Goal: Check status: Check status

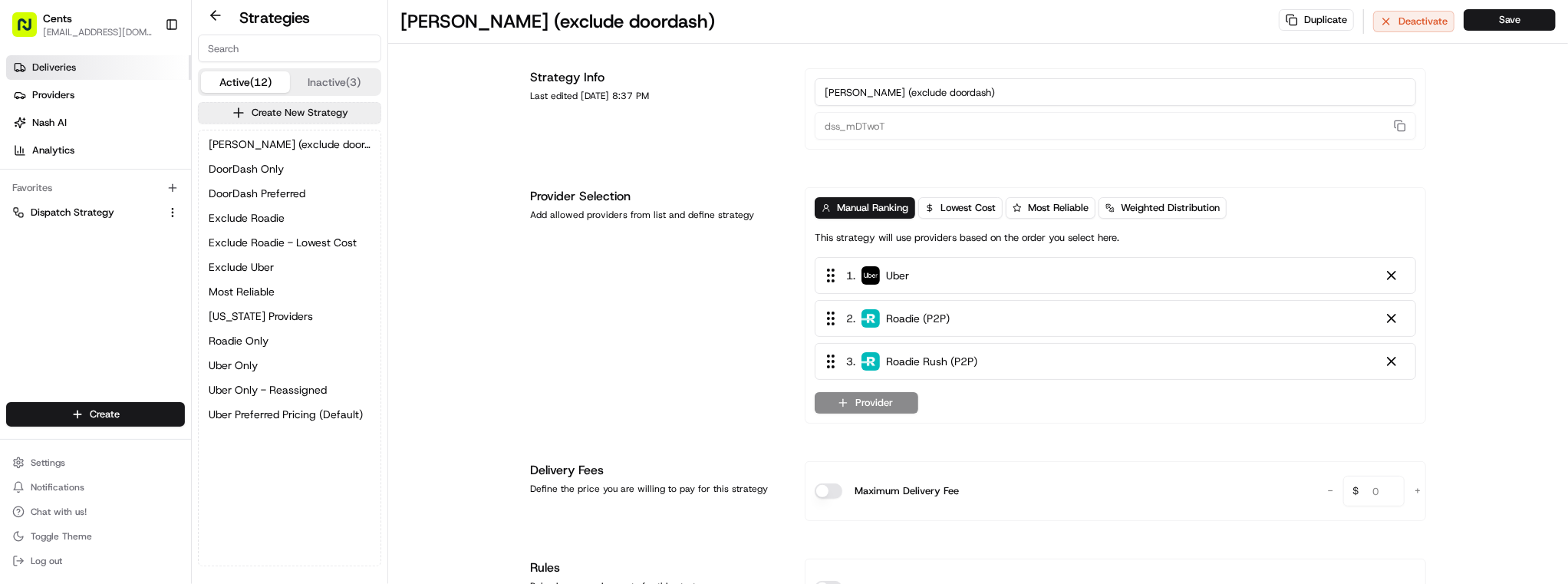
click at [68, 72] on span "Deliveries" at bounding box center [53, 67] width 44 height 14
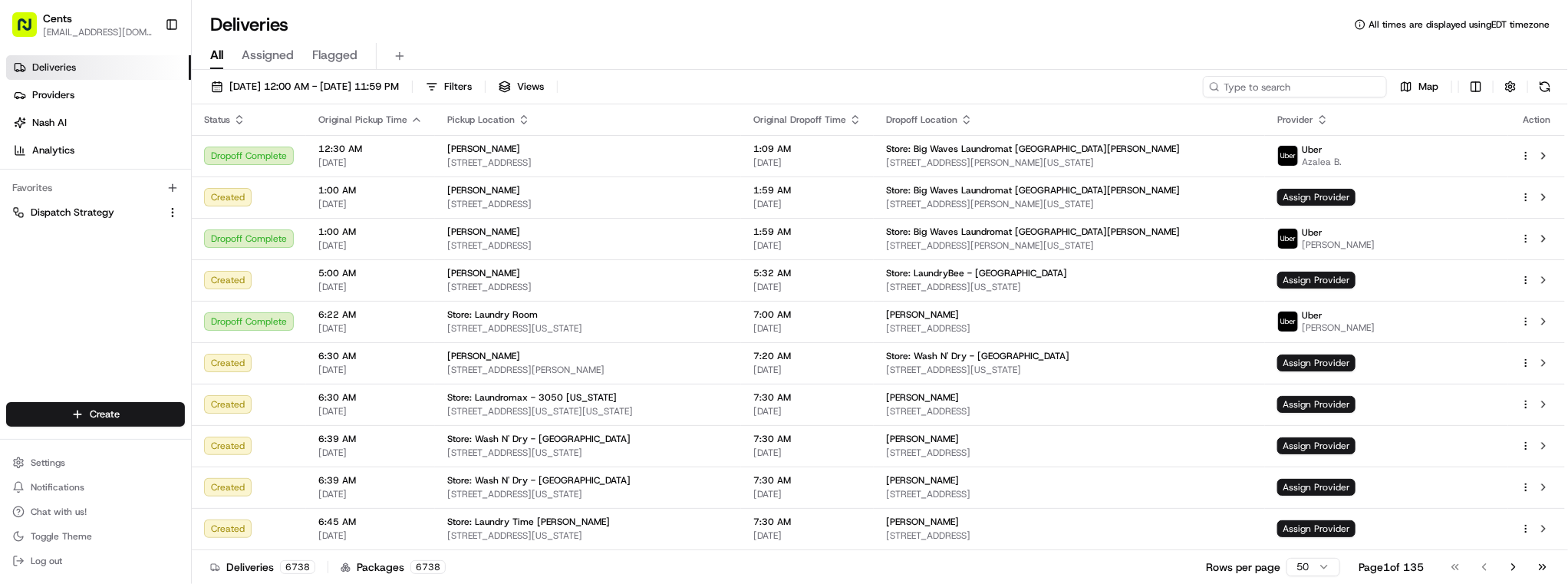
click at [1361, 92] on input at bounding box center [1295, 87] width 184 height 21
paste input "[STREET_ADDRESS][US_STATE]"
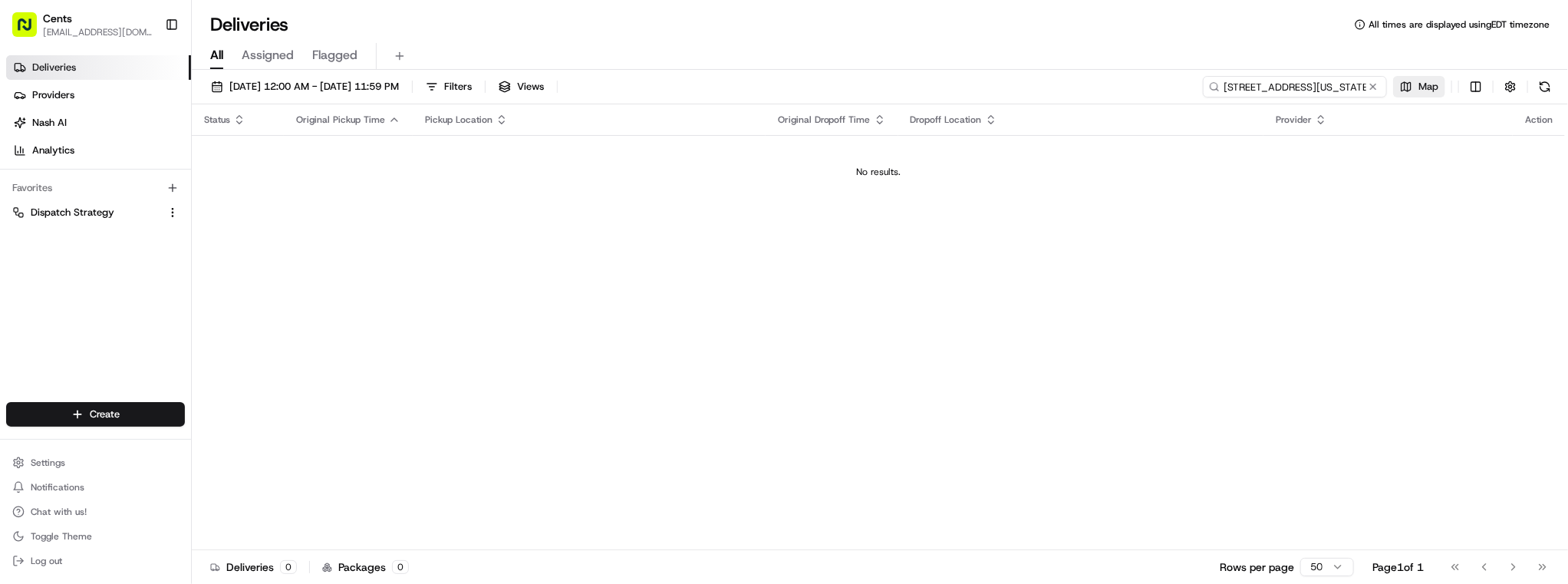
drag, startPoint x: 1281, startPoint y: 88, endPoint x: 1440, endPoint y: 88, distance: 159.0
click at [1440, 88] on div "[STREET_ADDRESS][US_STATE] Map" at bounding box center [1380, 87] width 353 height 21
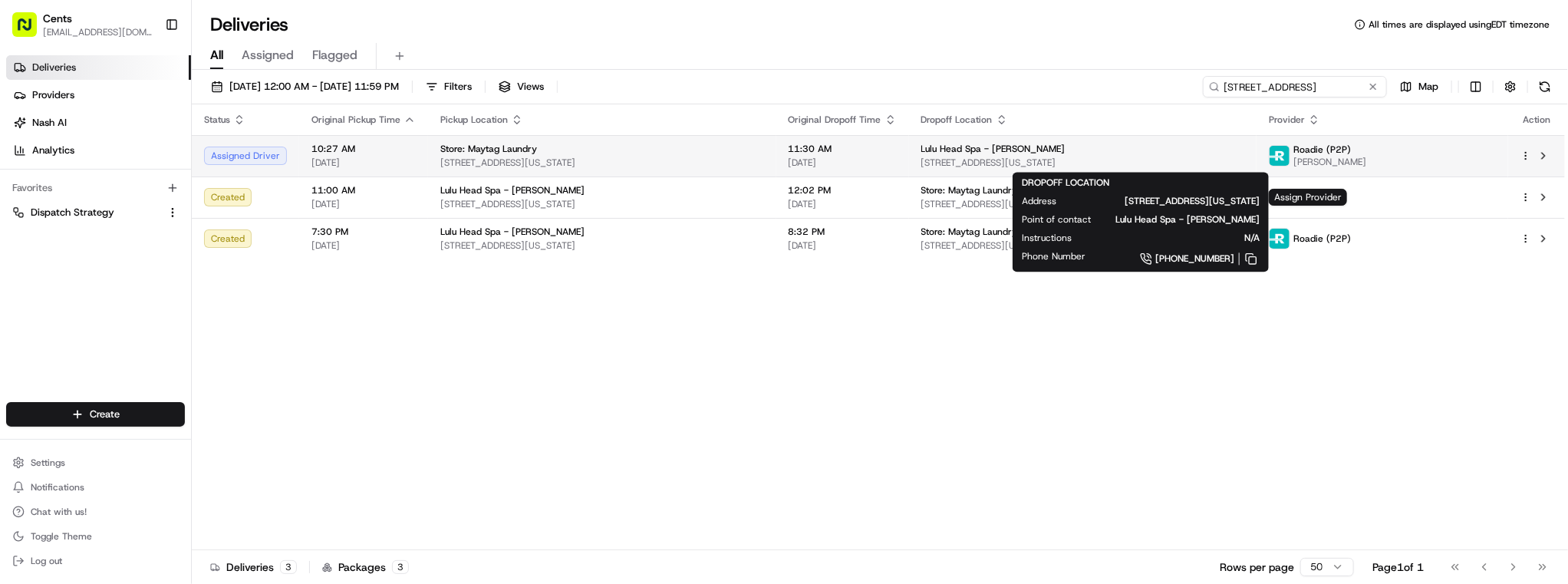
type input "[STREET_ADDRESS]"
click at [1208, 154] on div "Lulu Head Spa - [PERSON_NAME]" at bounding box center [1083, 149] width 324 height 12
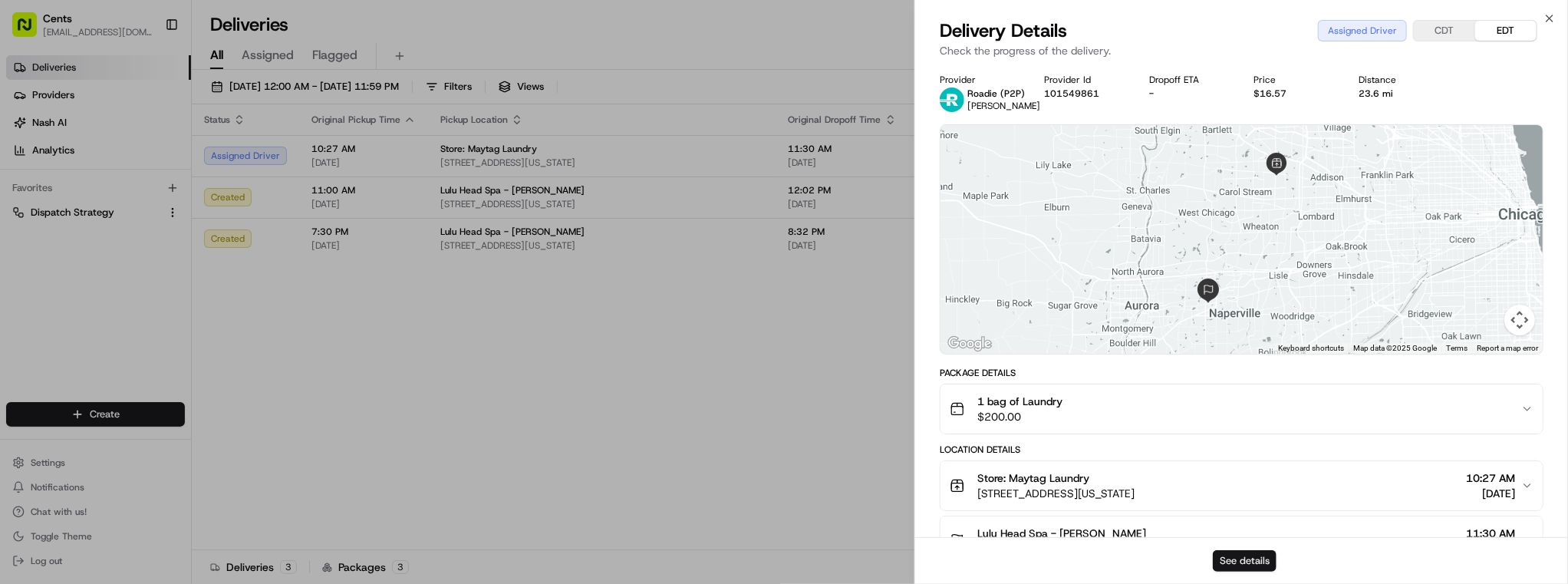
click at [1248, 562] on button "See details" at bounding box center [1245, 561] width 64 height 21
